Goal: Find specific page/section: Find specific page/section

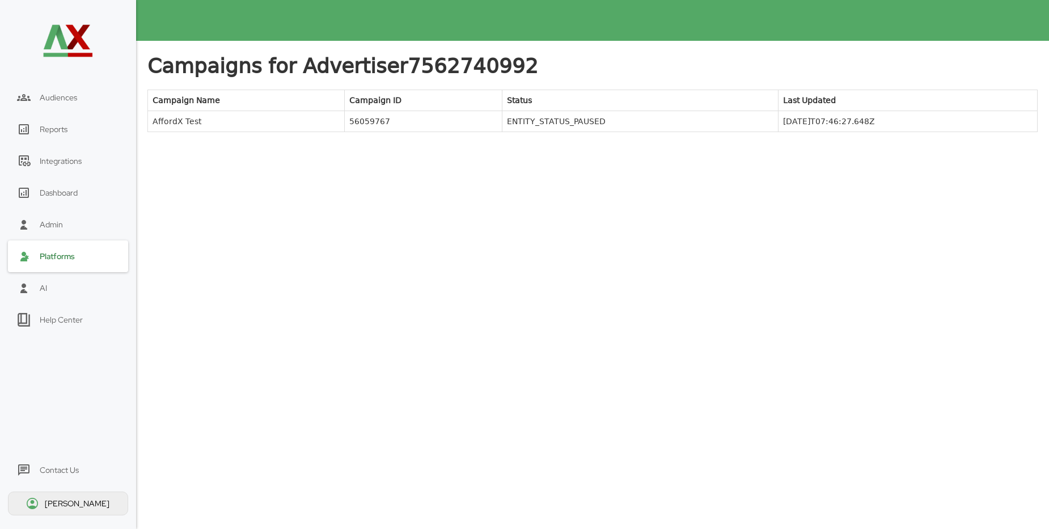
click at [58, 259] on div "Platforms" at bounding box center [57, 256] width 35 height 10
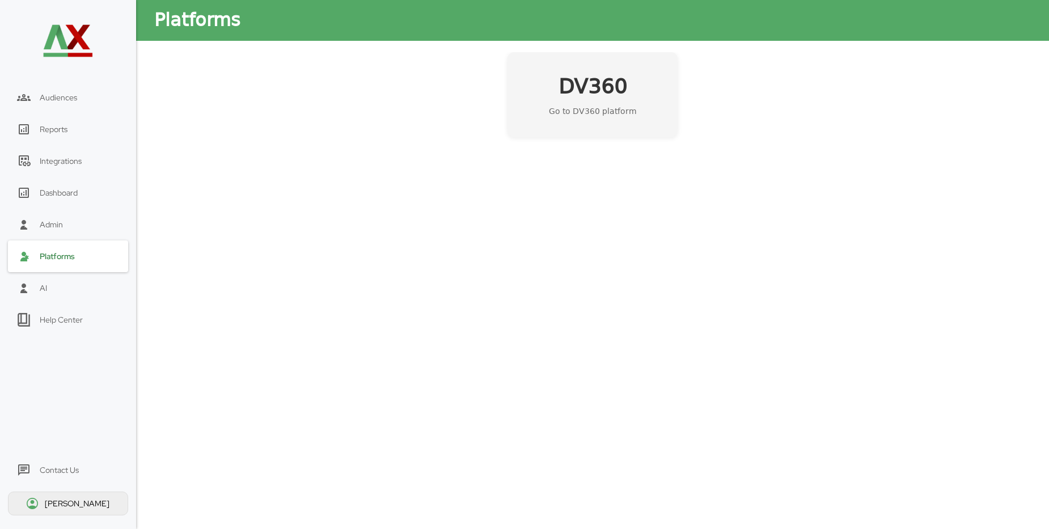
click at [611, 116] on p "Go to DV360 platform" at bounding box center [593, 110] width 88 height 11
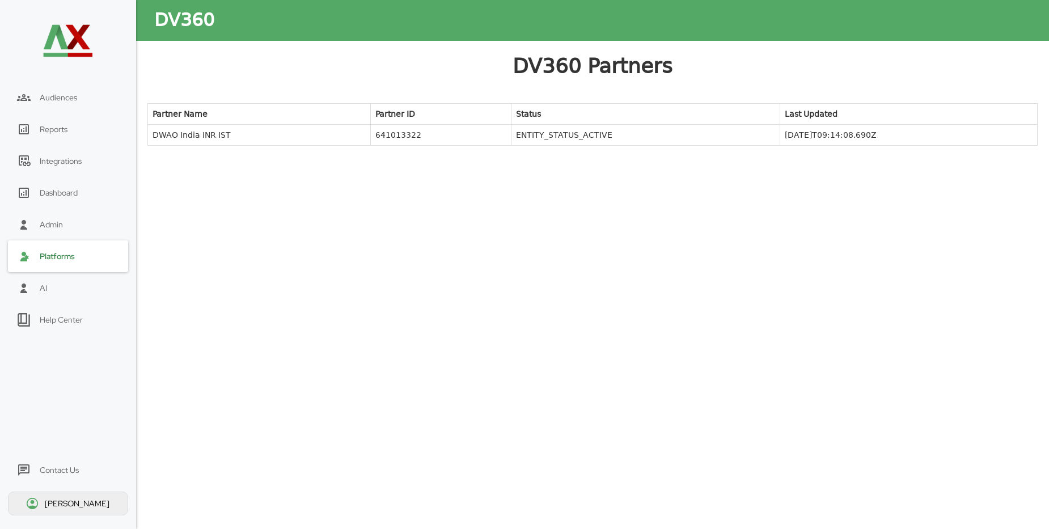
click at [193, 137] on td "DWAO India INR IST" at bounding box center [259, 135] width 223 height 21
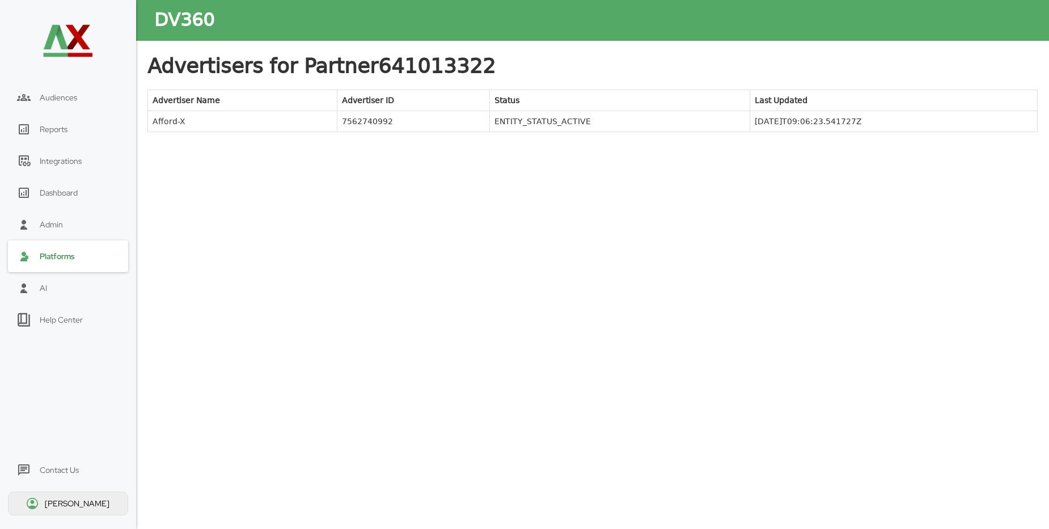
click at [177, 124] on td "Afford-X" at bounding box center [242, 121] width 189 height 21
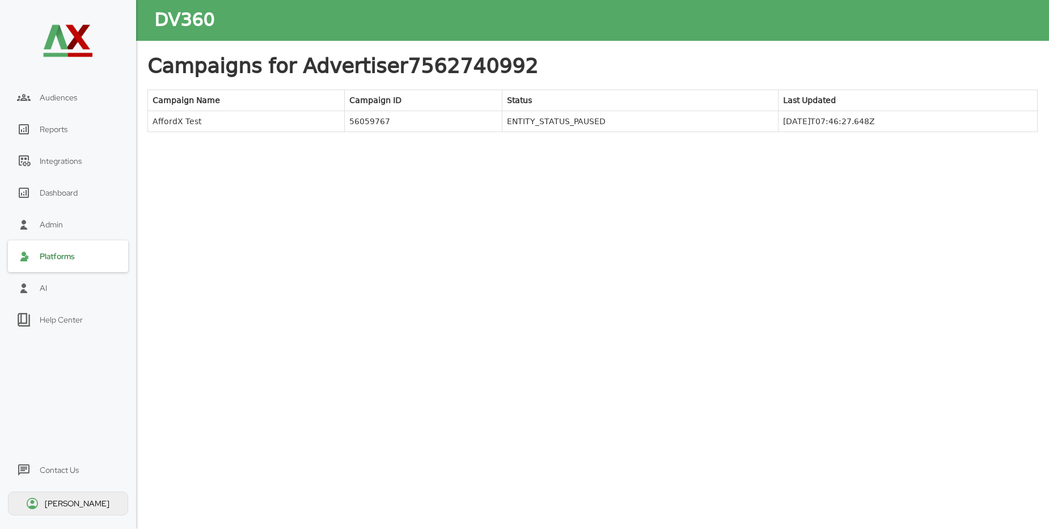
click at [58, 258] on div "Platforms" at bounding box center [57, 256] width 35 height 10
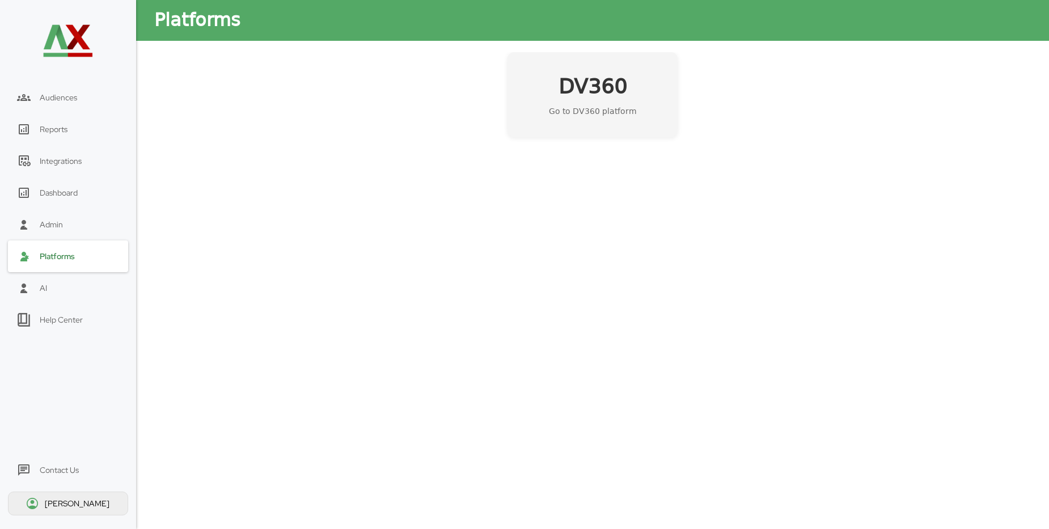
click at [600, 87] on h2 "DV360" at bounding box center [593, 87] width 69 height 28
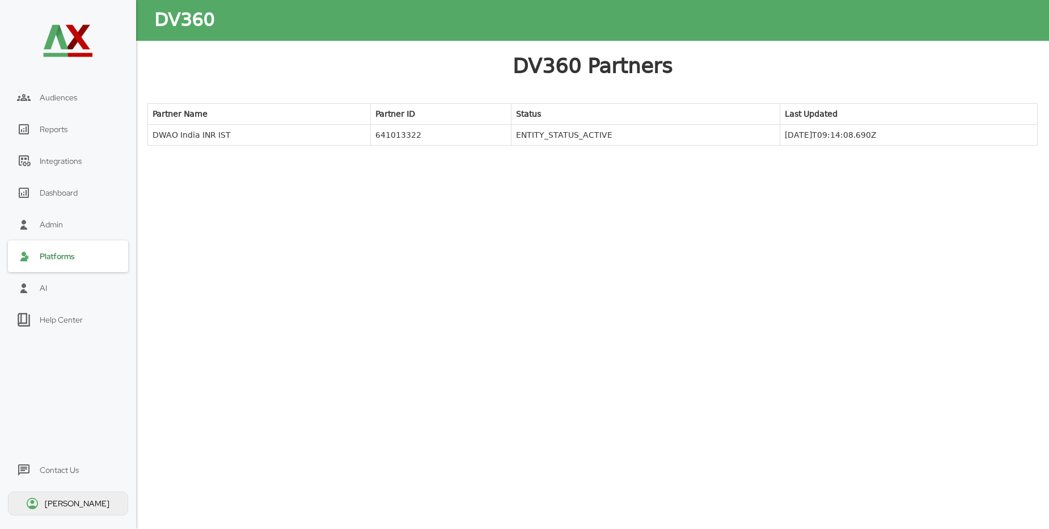
click at [168, 134] on td "DWAO India INR IST" at bounding box center [259, 135] width 223 height 21
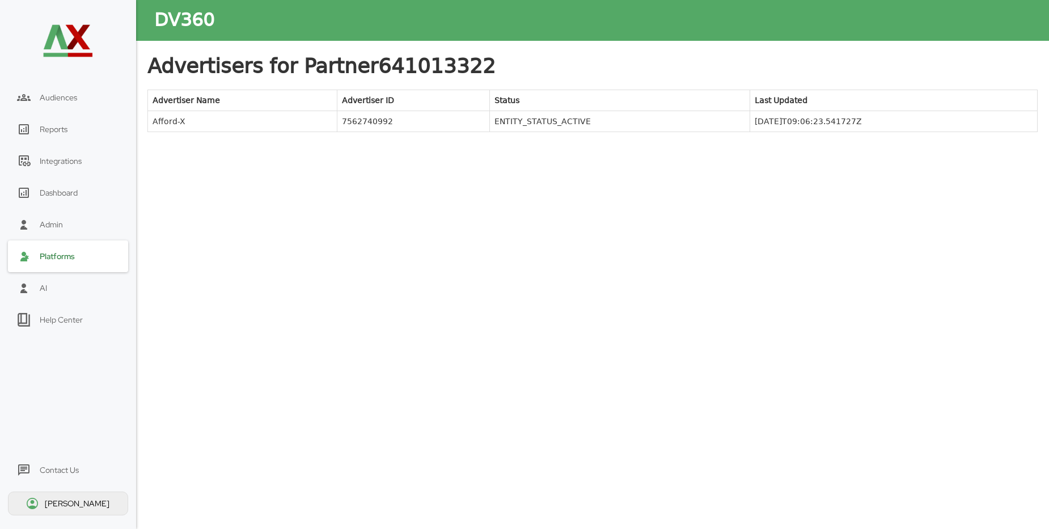
click at [171, 124] on td "Afford-X" at bounding box center [242, 121] width 189 height 21
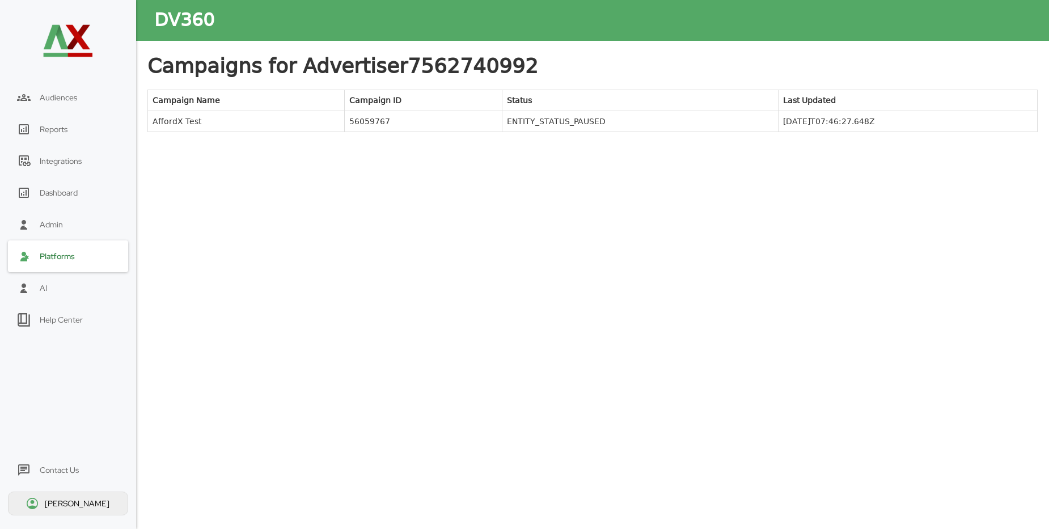
click at [161, 123] on td "AffordX Test" at bounding box center [246, 121] width 197 height 21
click at [148, 161] on div "Campaigns for Advertiser 7562740992 Campaign Name Campaign ID Status Last Updat…" at bounding box center [592, 278] width 890 height 453
click at [63, 263] on div "Platforms" at bounding box center [68, 256] width 120 height 32
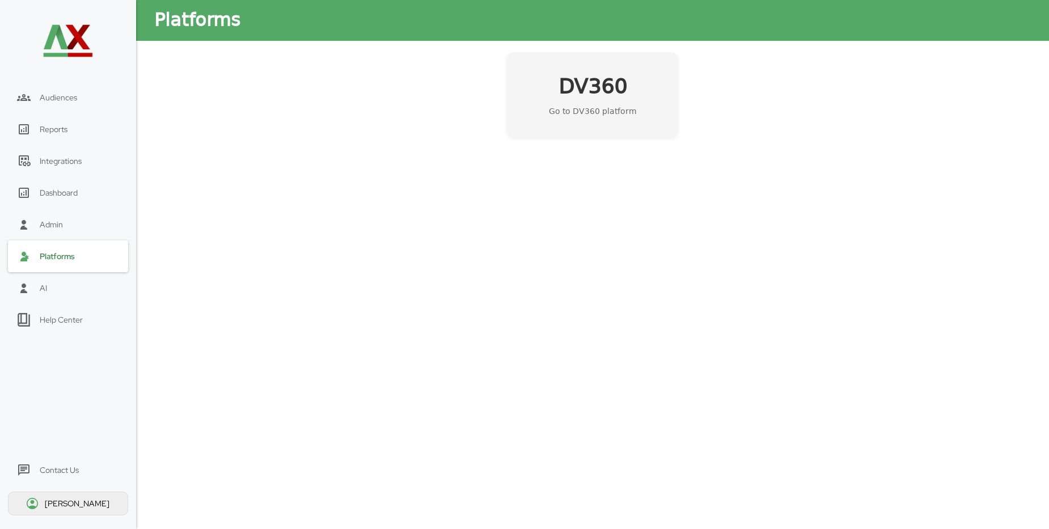
click at [590, 94] on h2 "DV360" at bounding box center [593, 87] width 69 height 28
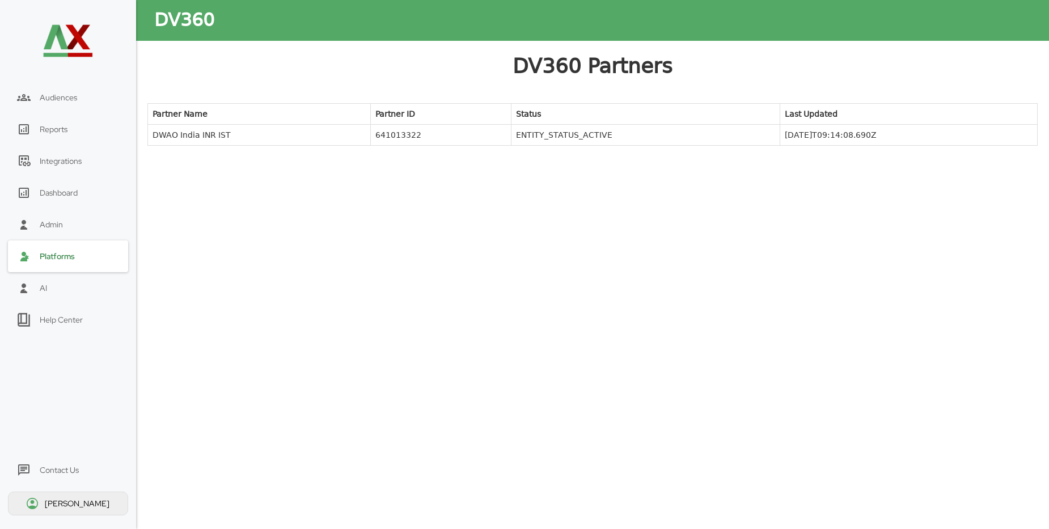
click at [206, 137] on td "DWAO India INR IST" at bounding box center [259, 135] width 223 height 21
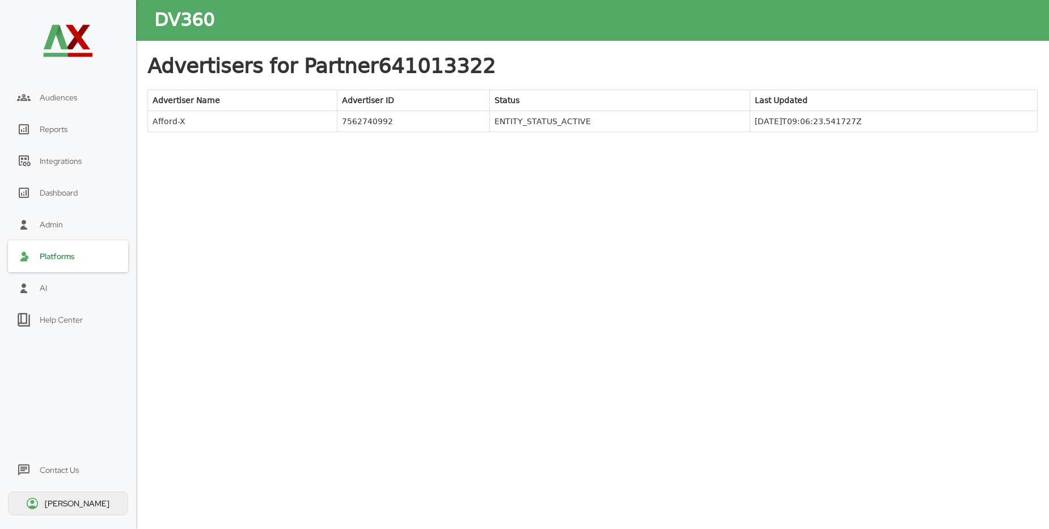
click at [176, 122] on td "Afford-X" at bounding box center [242, 121] width 189 height 21
